Goal: Complete application form: Complete application form

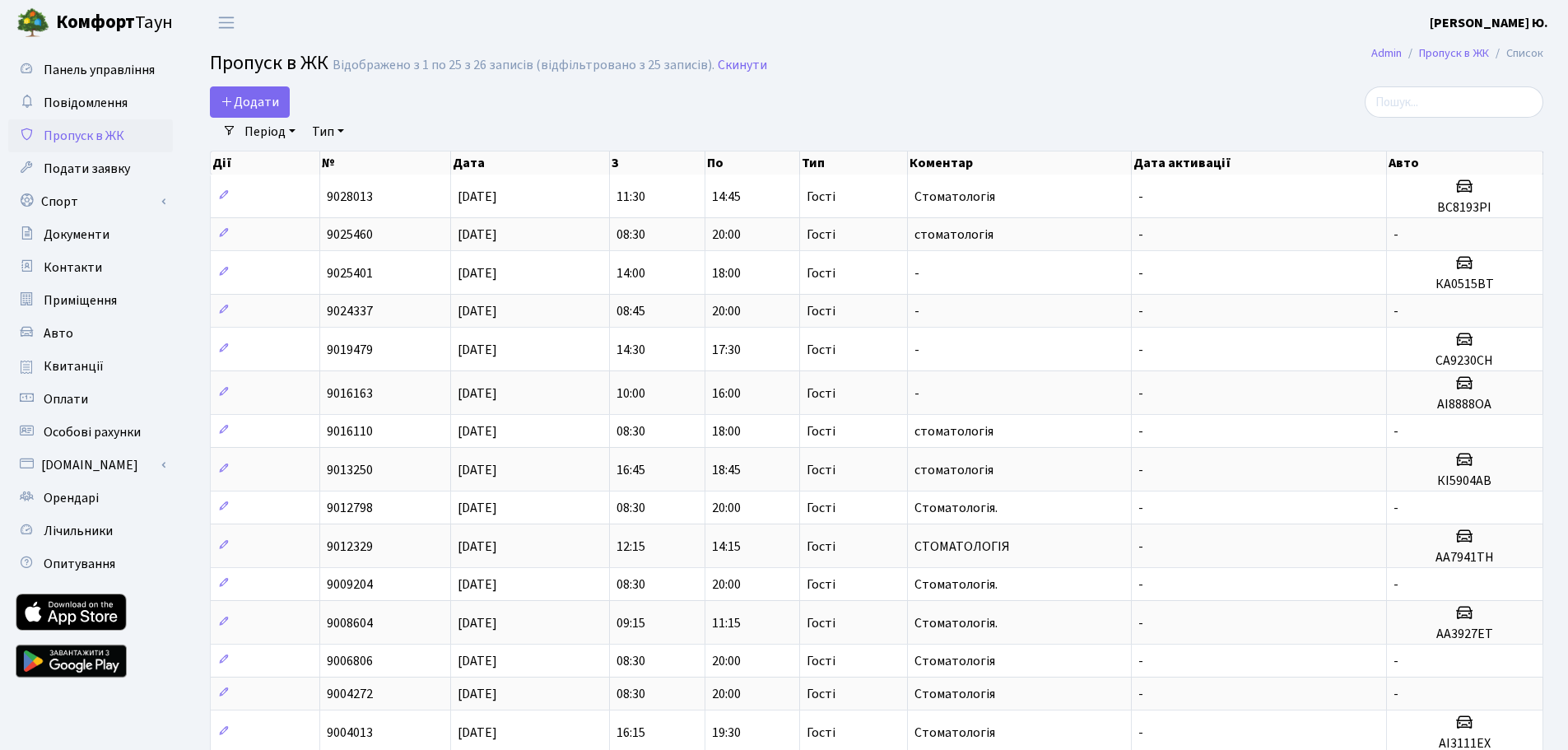
select select "25"
click at [231, 95] on icon at bounding box center [227, 100] width 13 height 13
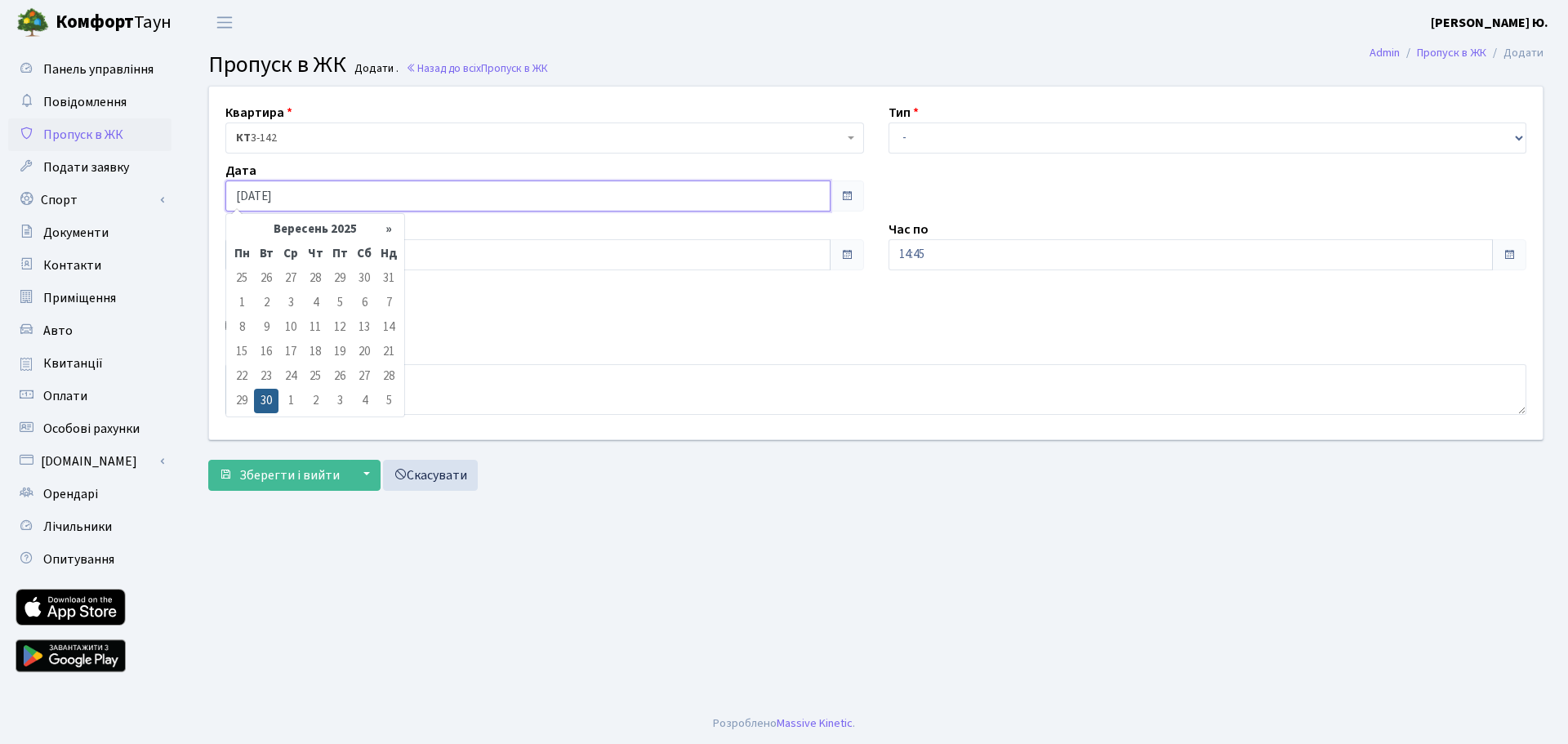
click at [273, 189] on input "[DATE]" at bounding box center [527, 196] width 605 height 31
click at [289, 400] on td "1" at bounding box center [290, 401] width 24 height 24
type input "[DATE]"
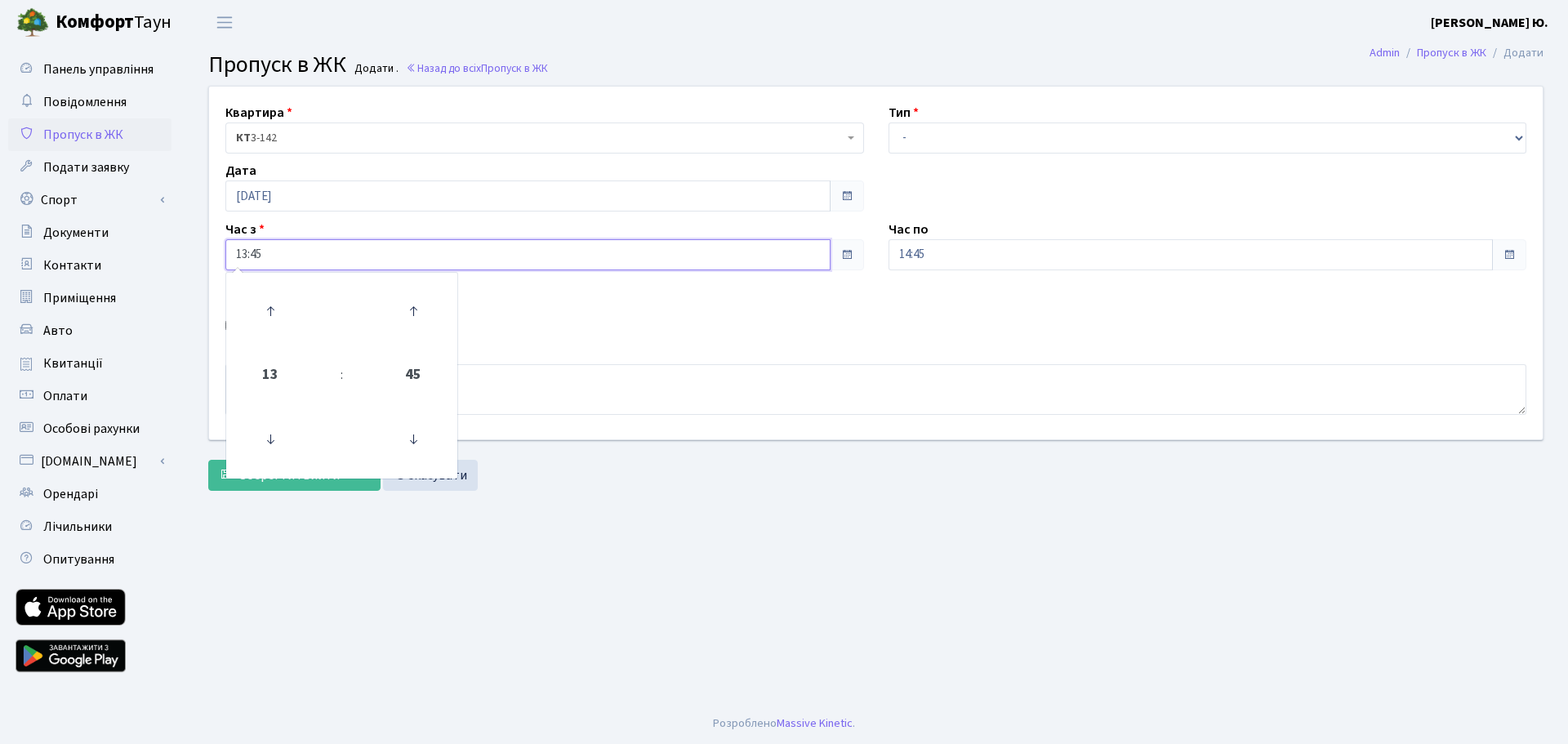
click at [284, 253] on input "13:45" at bounding box center [527, 255] width 605 height 31
click at [267, 449] on icon at bounding box center [270, 439] width 44 height 44
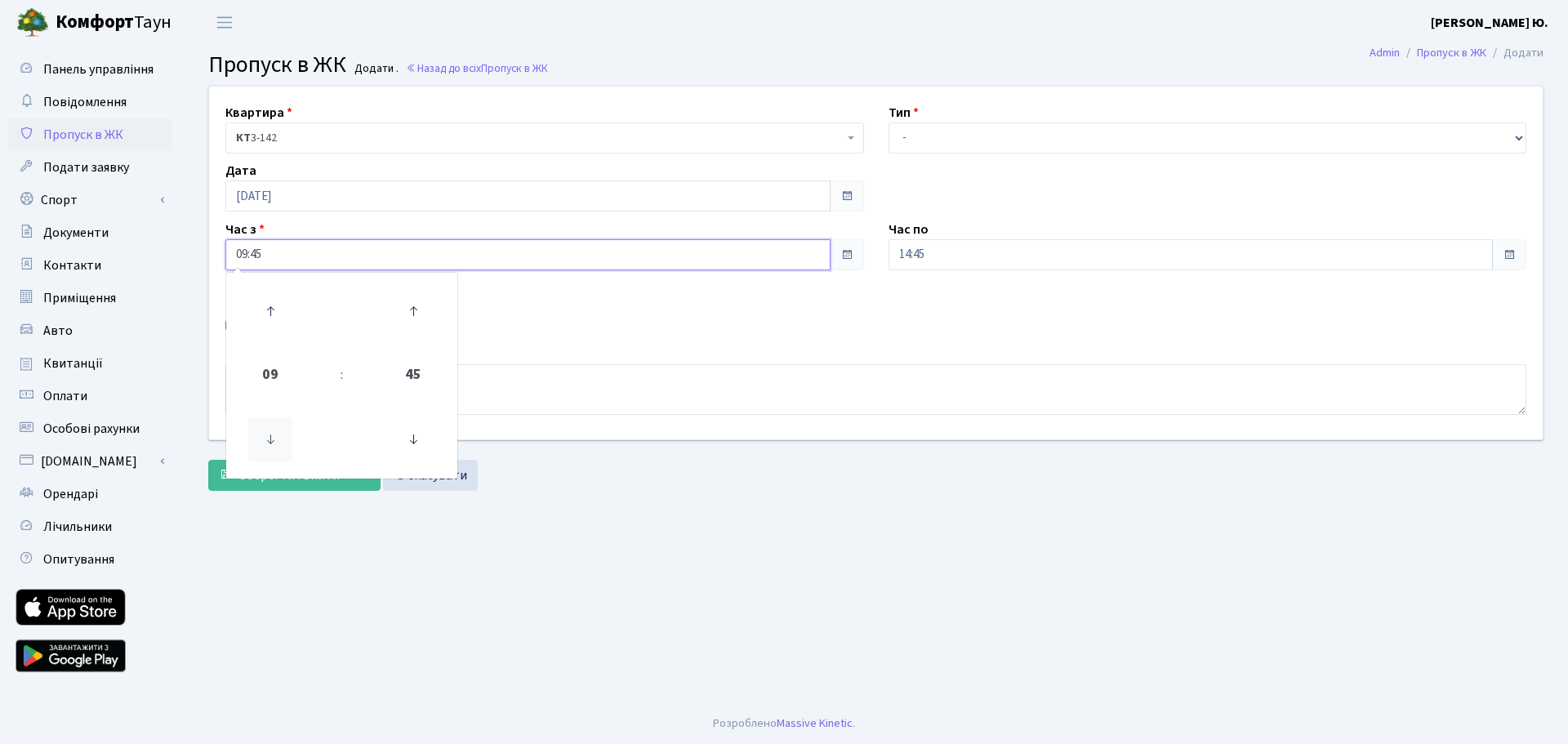
click at [267, 449] on icon at bounding box center [270, 439] width 44 height 44
click at [419, 441] on icon at bounding box center [412, 439] width 44 height 44
type input "08:30"
drag, startPoint x: 976, startPoint y: 130, endPoint x: 977, endPoint y: 142, distance: 12.0
click at [976, 131] on select "- Доставка Таксі Гості Сервіс" at bounding box center [1207, 138] width 638 height 31
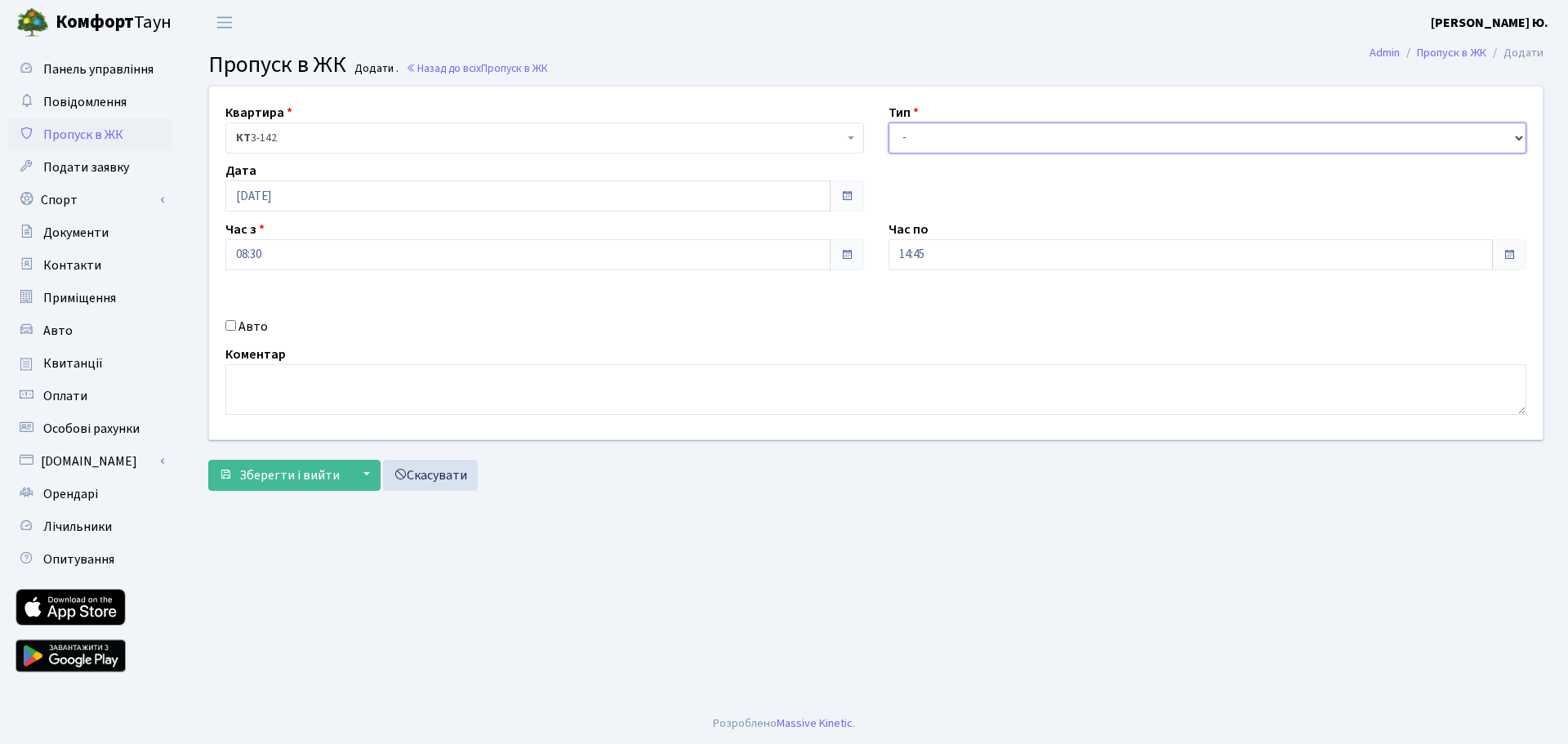
select select "3"
click at [889, 123] on select "- Доставка Таксі Гості Сервіс" at bounding box center [1207, 138] width 638 height 31
drag, startPoint x: 955, startPoint y: 259, endPoint x: 947, endPoint y: 270, distance: 13.6
click at [955, 260] on input "14:45" at bounding box center [1191, 255] width 605 height 31
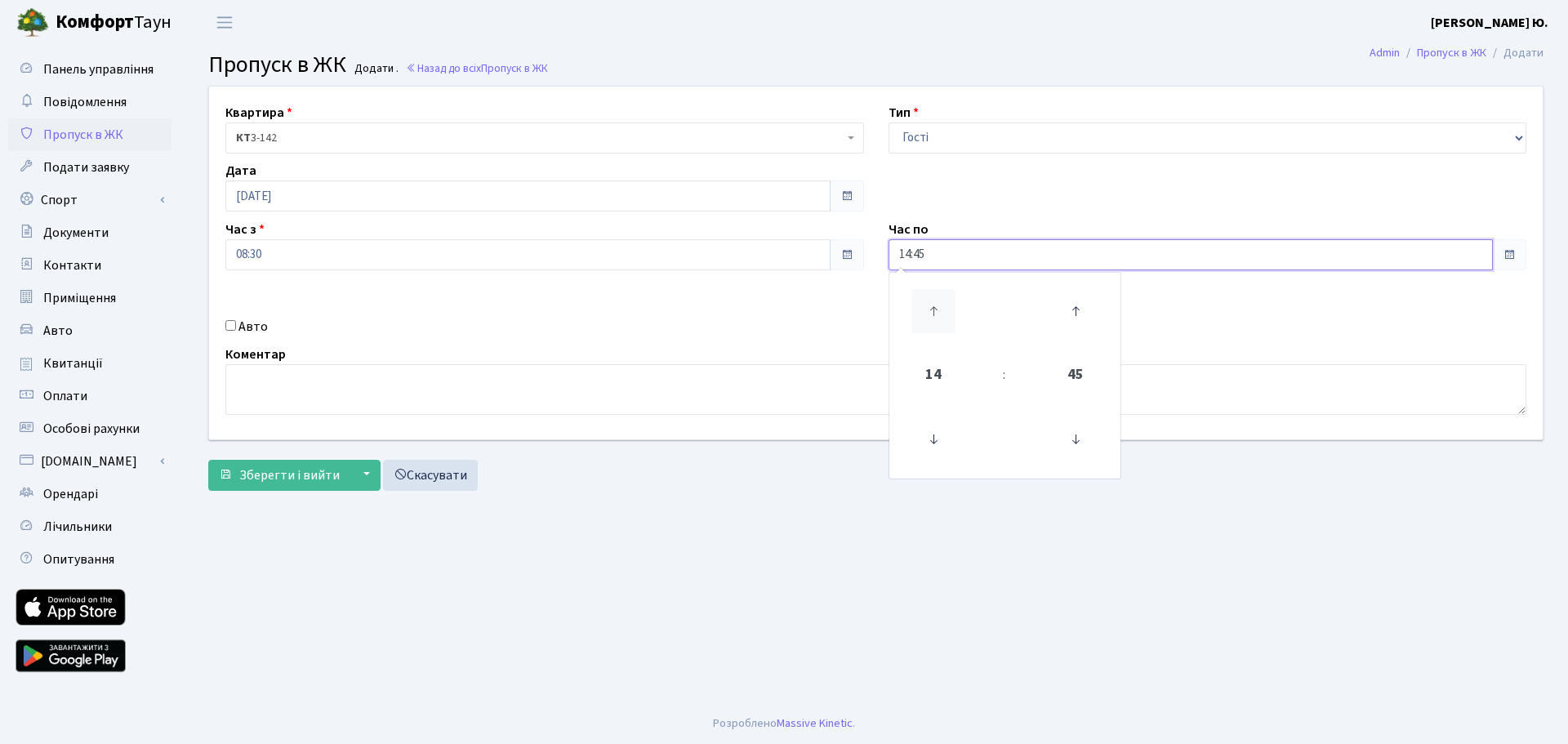
click at [932, 298] on icon at bounding box center [933, 311] width 44 height 44
click at [930, 299] on icon at bounding box center [933, 311] width 44 height 44
click at [930, 300] on icon at bounding box center [933, 311] width 44 height 44
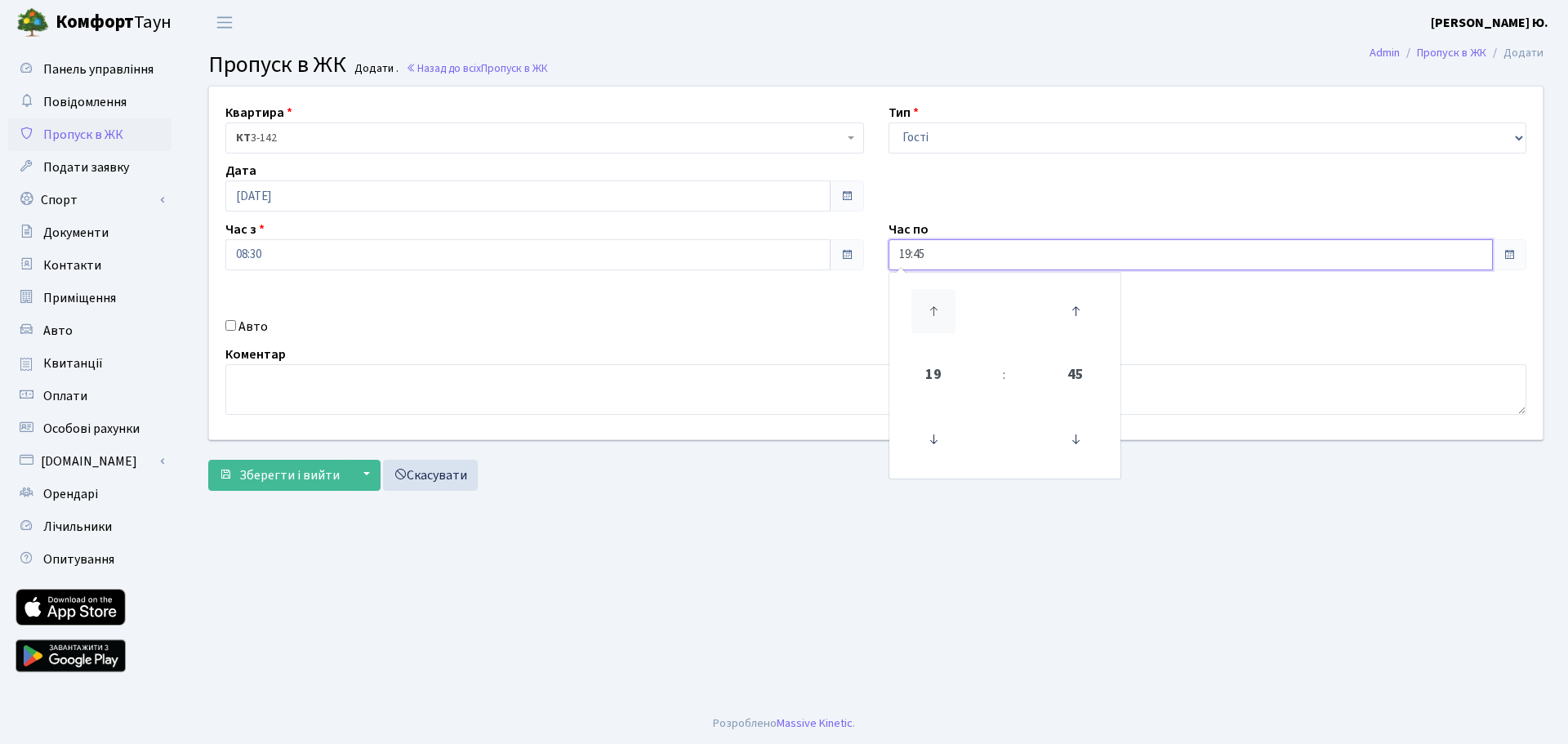
click at [930, 300] on icon at bounding box center [933, 311] width 44 height 44
click at [1086, 436] on icon at bounding box center [1075, 439] width 44 height 44
type input "20:00"
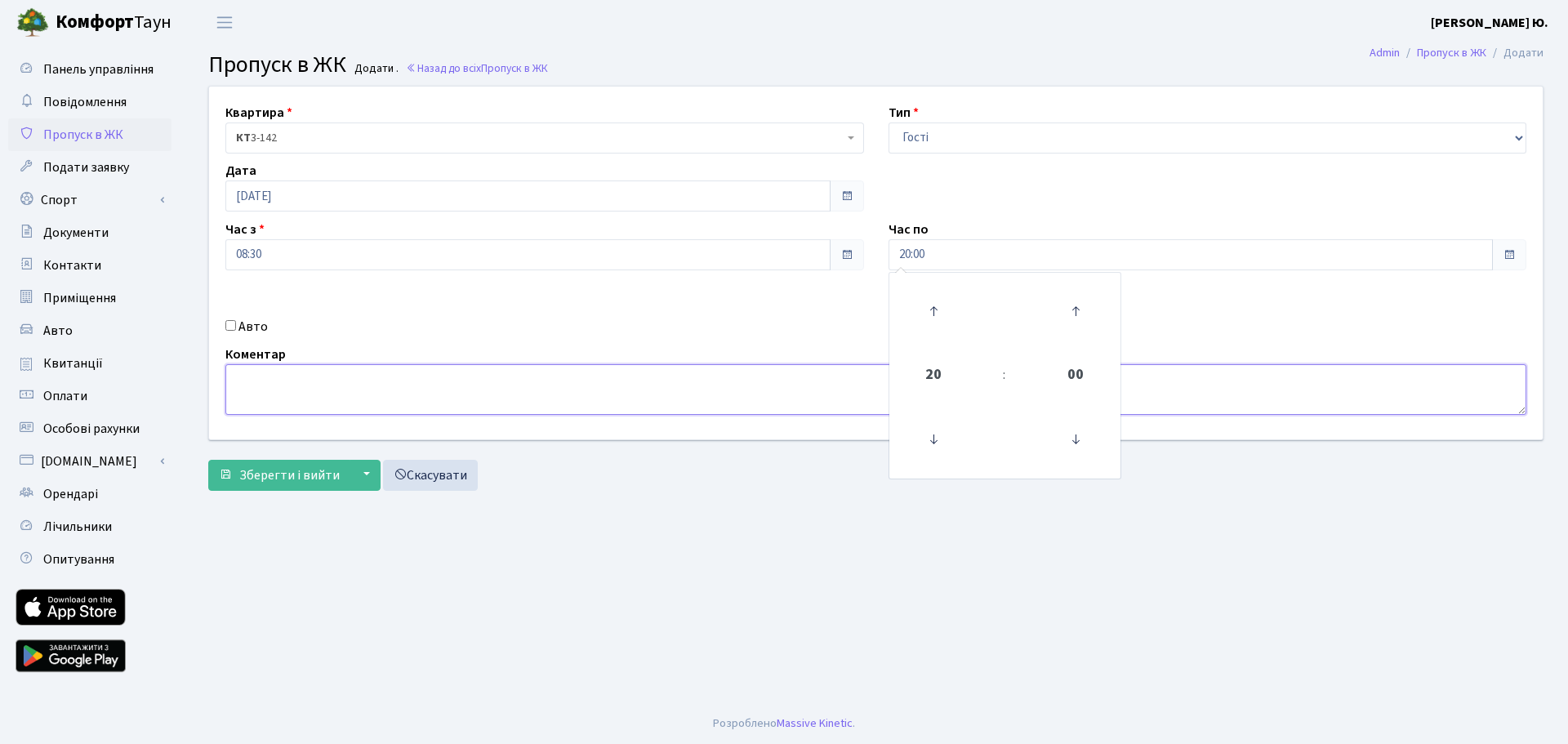
drag, startPoint x: 688, startPoint y: 388, endPoint x: 718, endPoint y: 421, distance: 44.6
click at [688, 390] on textarea at bounding box center [875, 390] width 1301 height 51
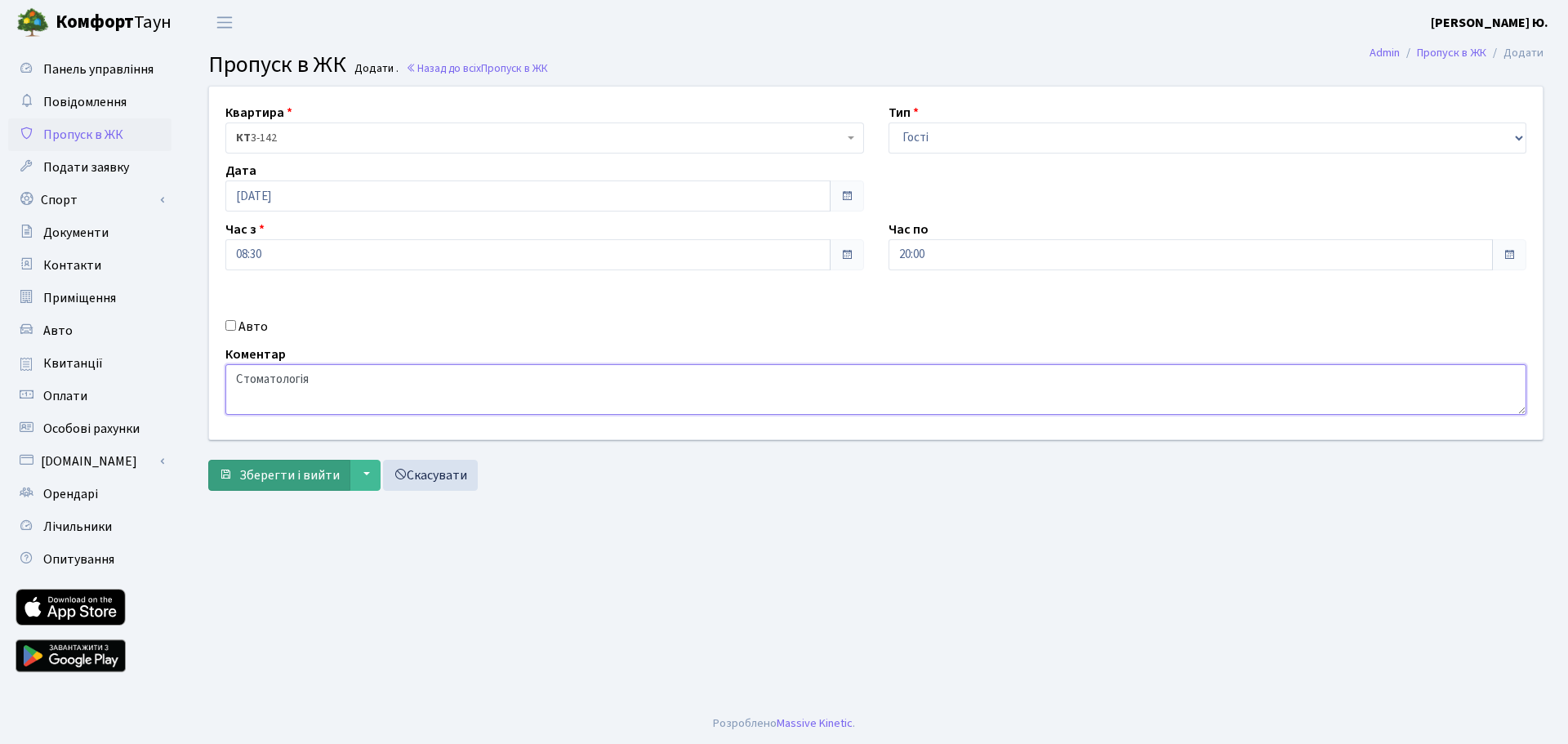
type textarea "Стоматологія"
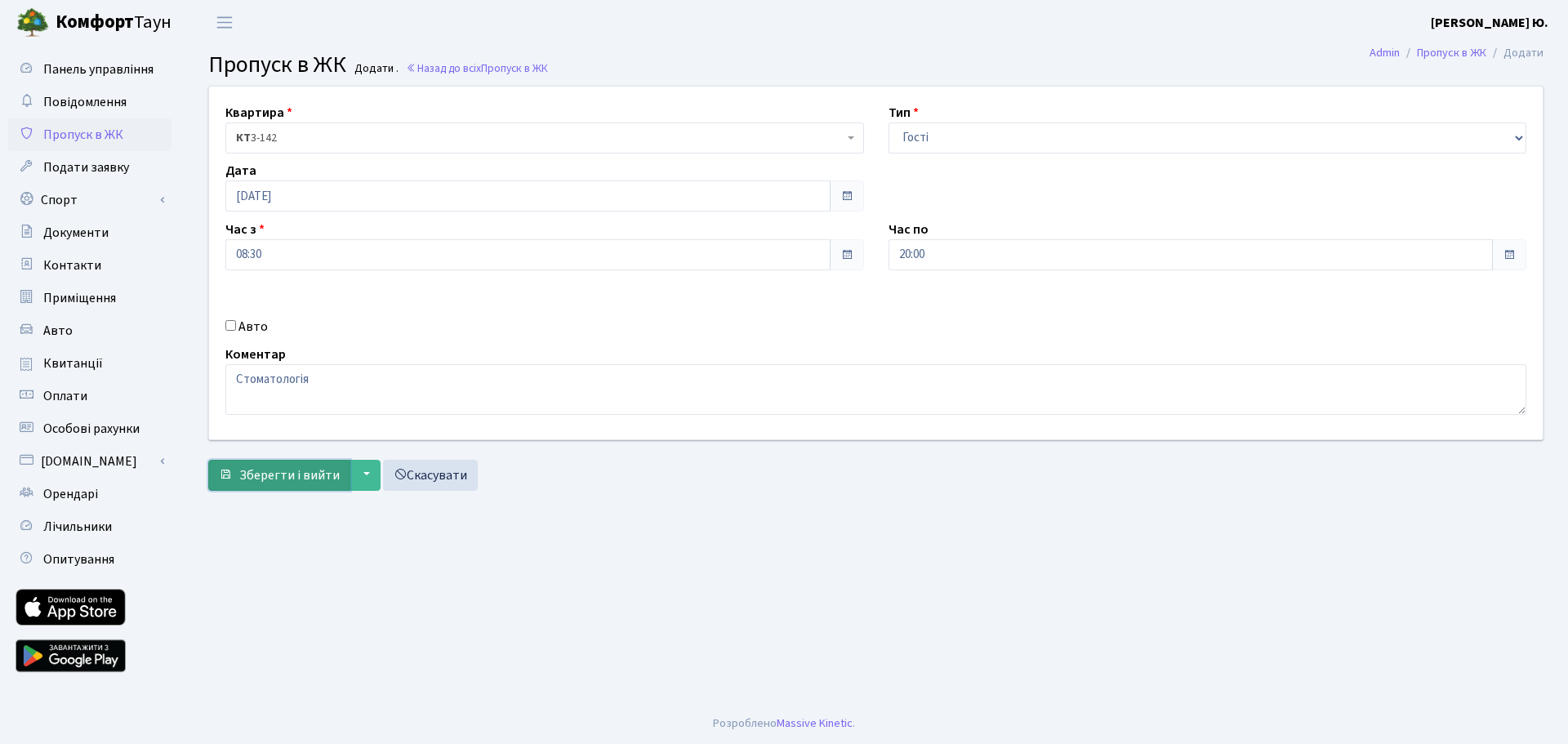
click at [289, 471] on span "Зберегти і вийти" at bounding box center [289, 475] width 100 height 18
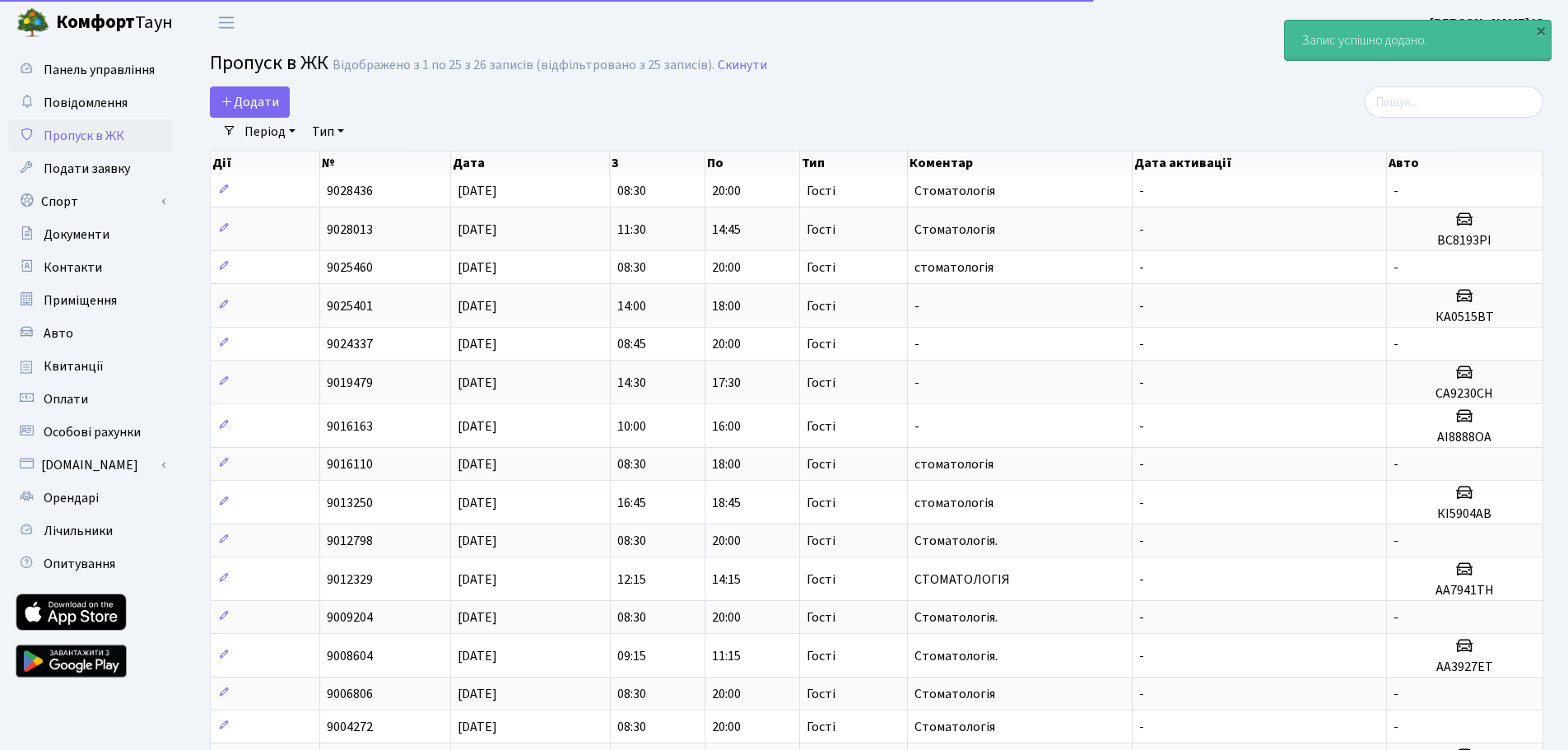
select select "25"
